Goal: Task Accomplishment & Management: Complete application form

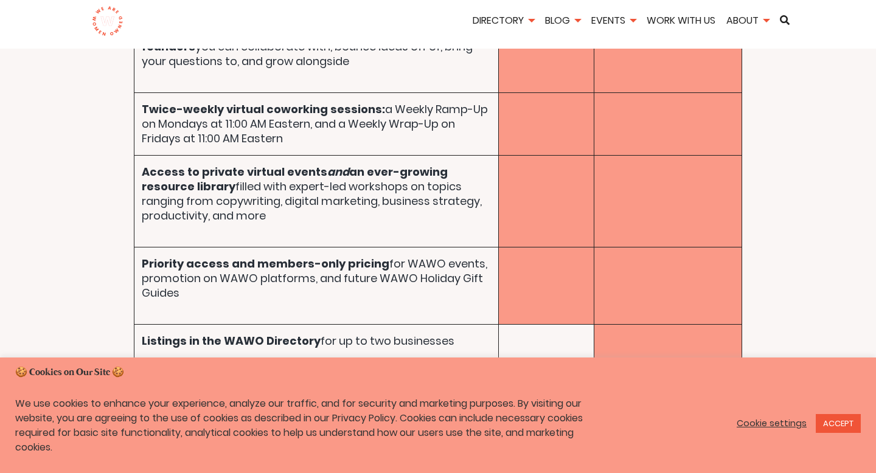
scroll to position [5749, 0]
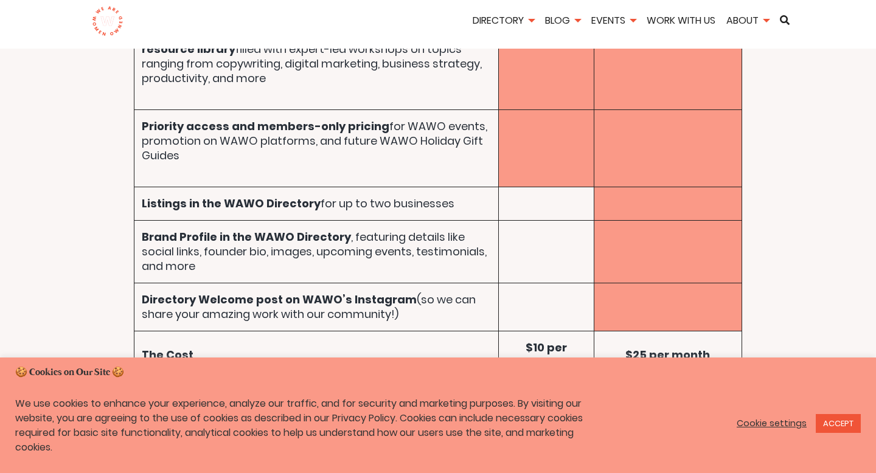
click at [474, 408] on link "YES, PLEASE — I WANT IN! →" at bounding box center [438, 425] width 325 height 34
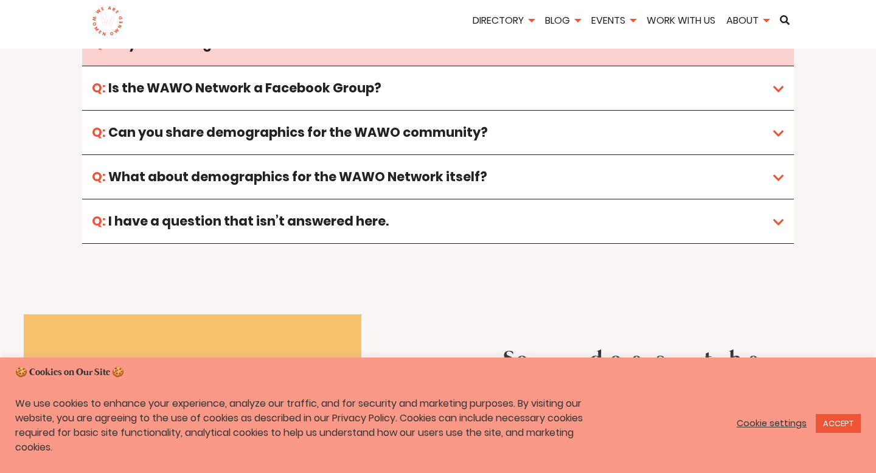
scroll to position [8248, 0]
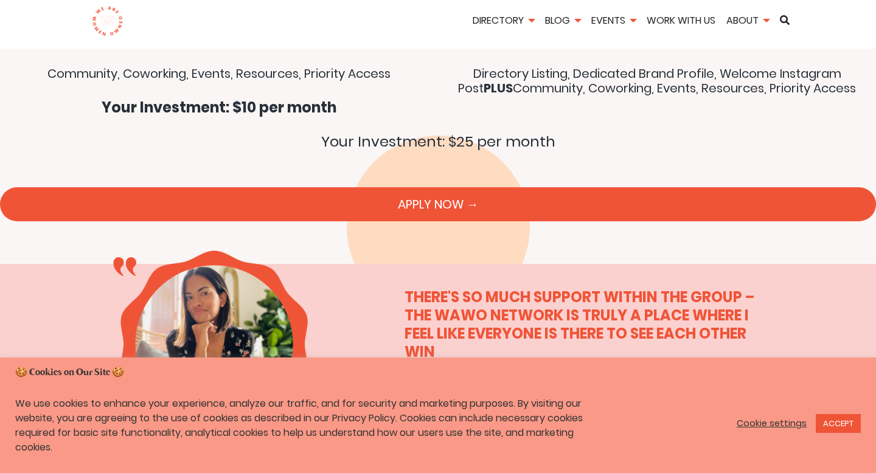
scroll to position [9211, 0]
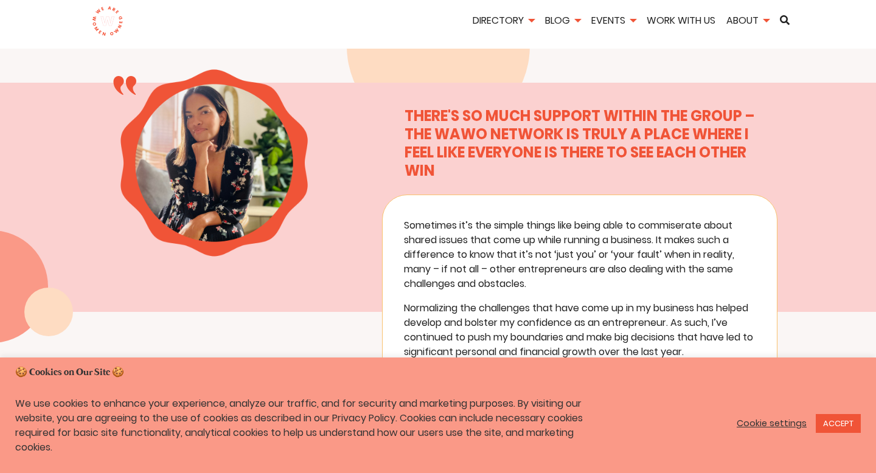
click at [113, 23] on img at bounding box center [107, 21] width 31 height 30
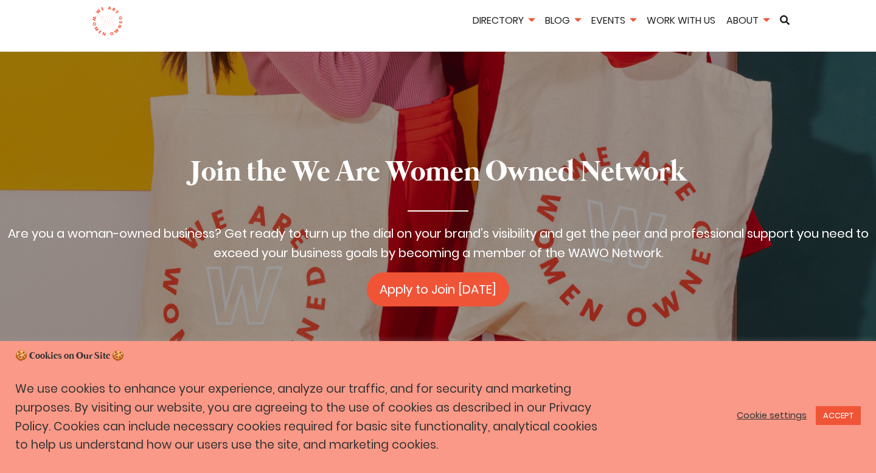
scroll to position [1971, 0]
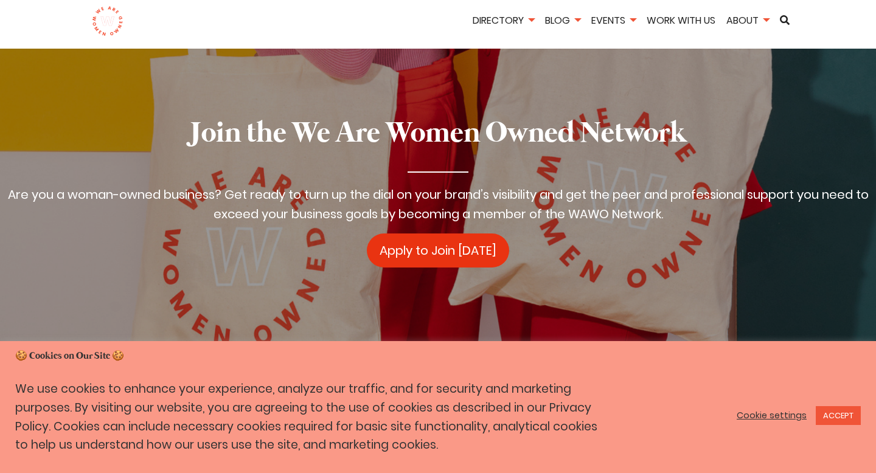
click at [412, 234] on link "Apply to Join Today" at bounding box center [438, 251] width 142 height 34
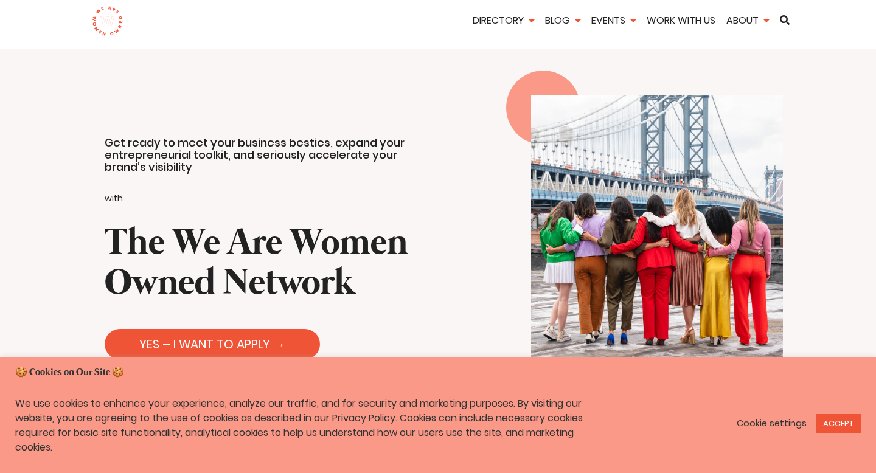
scroll to position [34, 0]
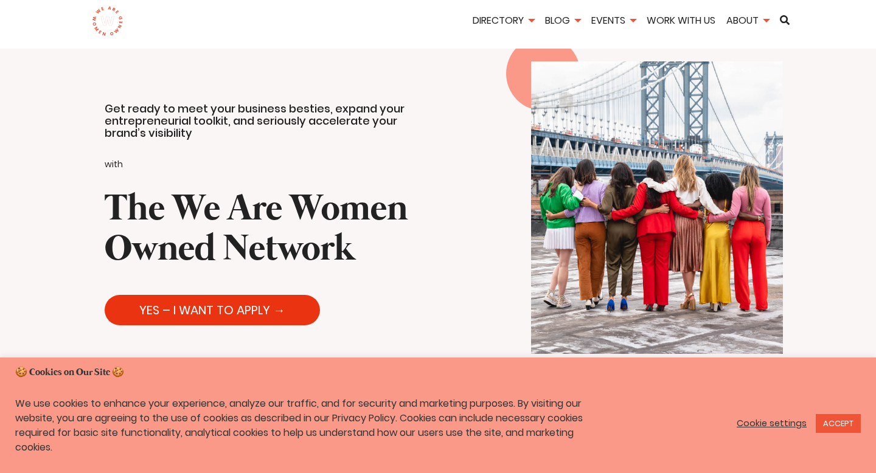
click at [267, 309] on link "YES – I WANT TO APPLY →" at bounding box center [212, 310] width 215 height 30
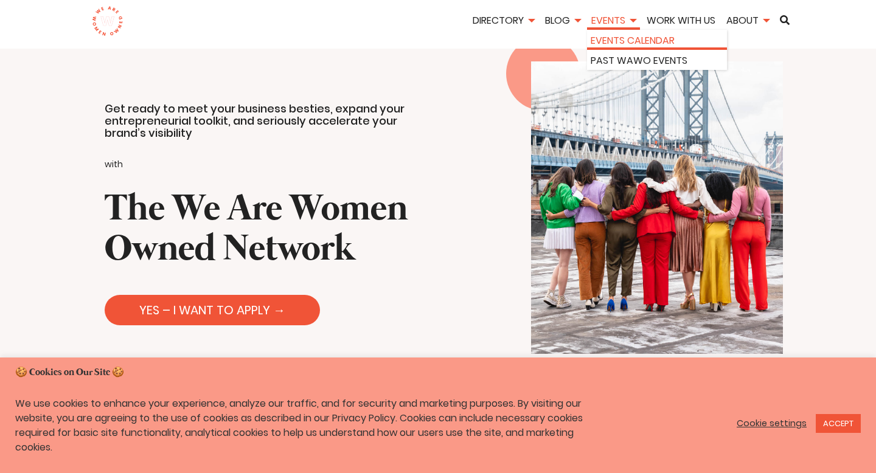
click at [611, 37] on link "Events Calendar" at bounding box center [657, 40] width 133 height 15
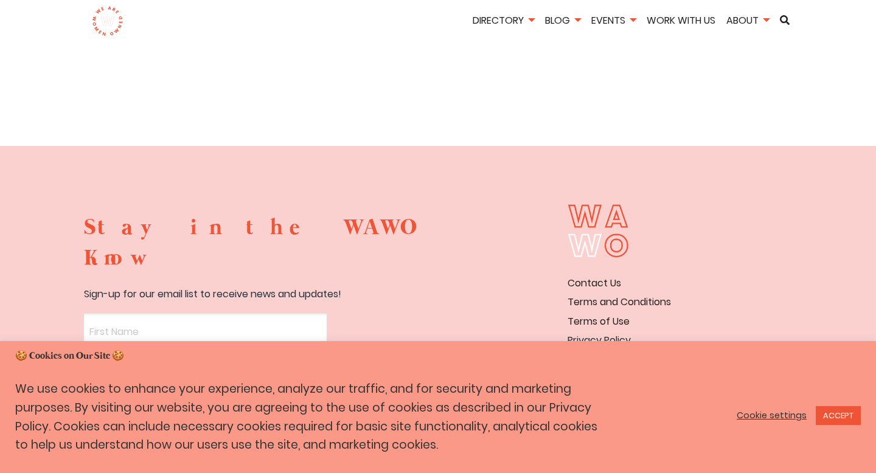
scroll to position [913, 0]
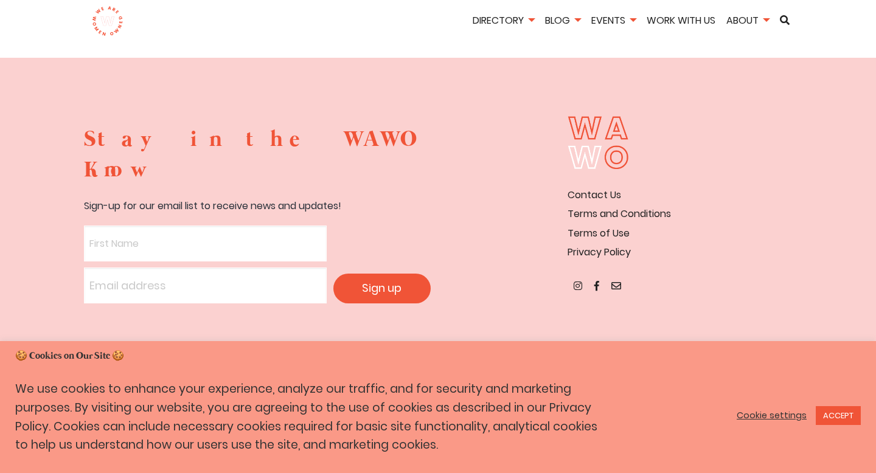
click at [749, 413] on link "Cookie settings" at bounding box center [772, 415] width 70 height 11
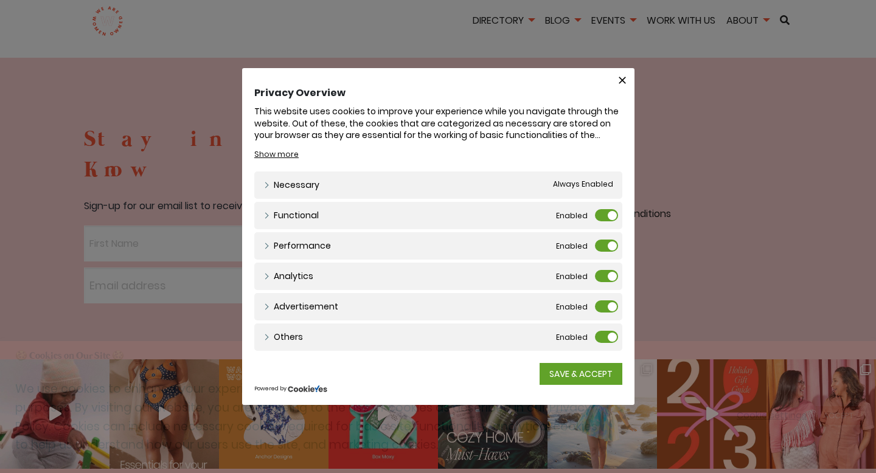
click at [601, 217] on label "Functional" at bounding box center [606, 215] width 23 height 12
click at [0, 0] on input "Functional" at bounding box center [0, 0] width 0 height 0
click at [602, 235] on div "Performance Performance" at bounding box center [438, 245] width 368 height 27
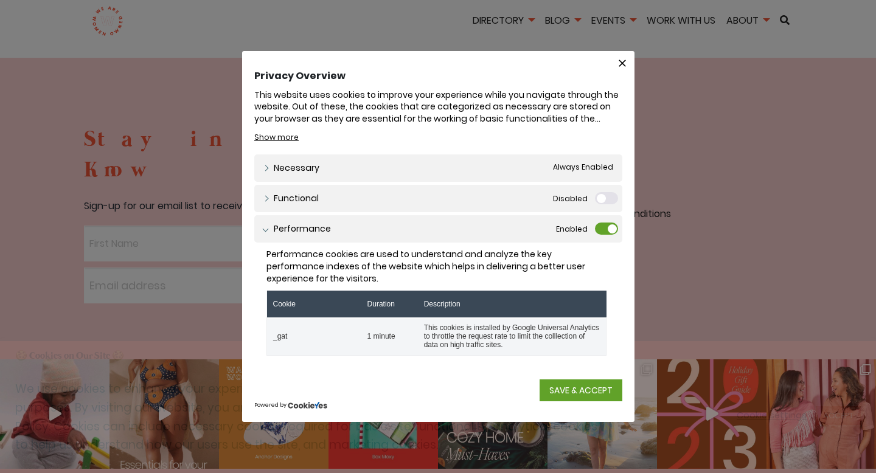
click at [602, 224] on label "Performance" at bounding box center [606, 229] width 23 height 12
click at [0, 0] on input "Performance" at bounding box center [0, 0] width 0 height 0
click at [623, 61] on icon "button" at bounding box center [622, 63] width 7 height 7
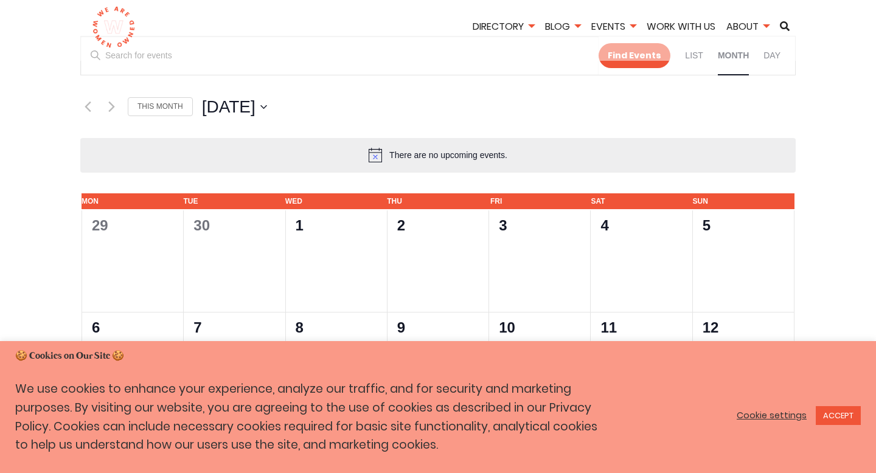
scroll to position [0, 0]
